Goal: Information Seeking & Learning: Learn about a topic

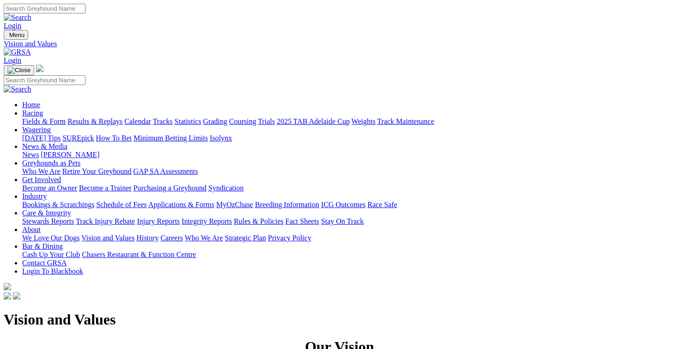
click at [158, 234] on link "History" at bounding box center [147, 238] width 22 height 8
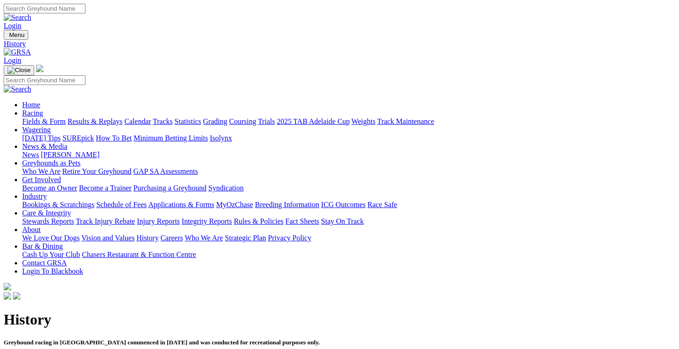
click at [183, 234] on link "Careers" at bounding box center [171, 238] width 23 height 8
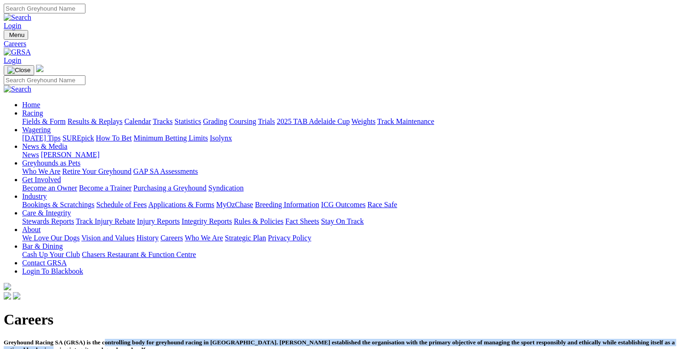
drag, startPoint x: 171, startPoint y: 168, endPoint x: 145, endPoint y: 198, distance: 39.9
click at [145, 339] on span "Greyhound Racing SA (GRSA) is the controlling body for greyhound racing in Sout…" at bounding box center [339, 346] width 671 height 14
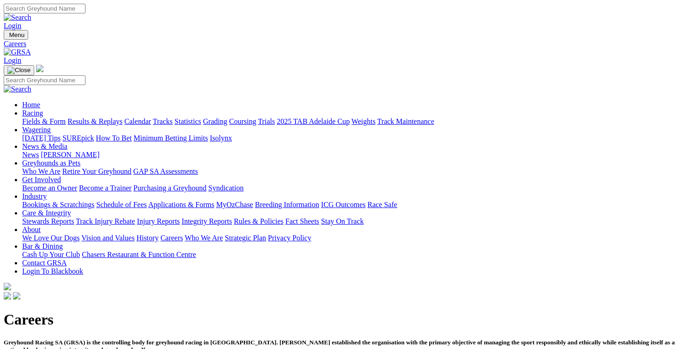
click at [223, 234] on link "Who We Are" at bounding box center [204, 238] width 38 height 8
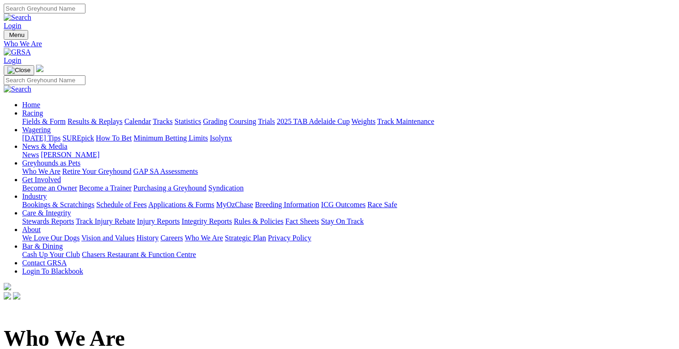
click at [266, 234] on link "Strategic Plan" at bounding box center [245, 238] width 41 height 8
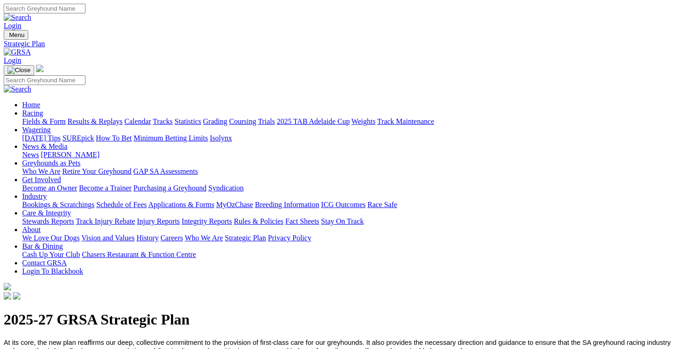
click at [311, 234] on link "Privacy Policy" at bounding box center [289, 238] width 43 height 8
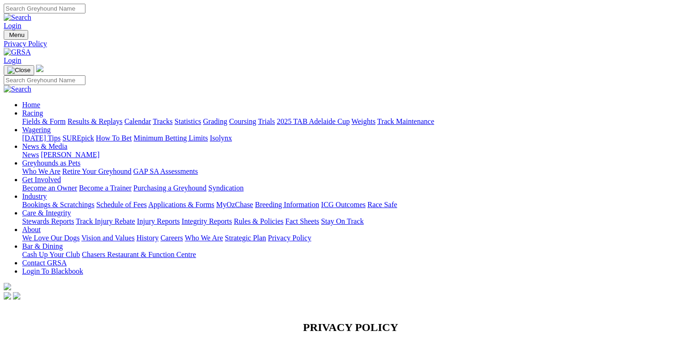
click at [98, 30] on div "Menu Privacy Policy Login Home Racing Fields & Form Results & Replays Calendar …" at bounding box center [340, 165] width 672 height 271
